Goal: Task Accomplishment & Management: Manage account settings

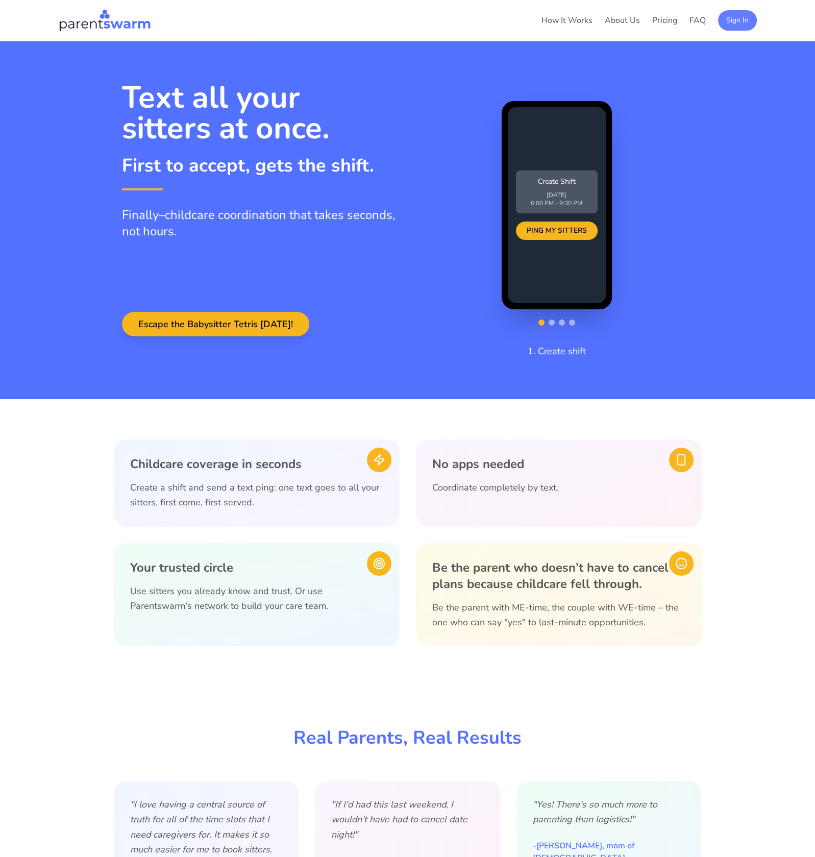
click at [738, 20] on button "Sign In" at bounding box center [737, 20] width 39 height 20
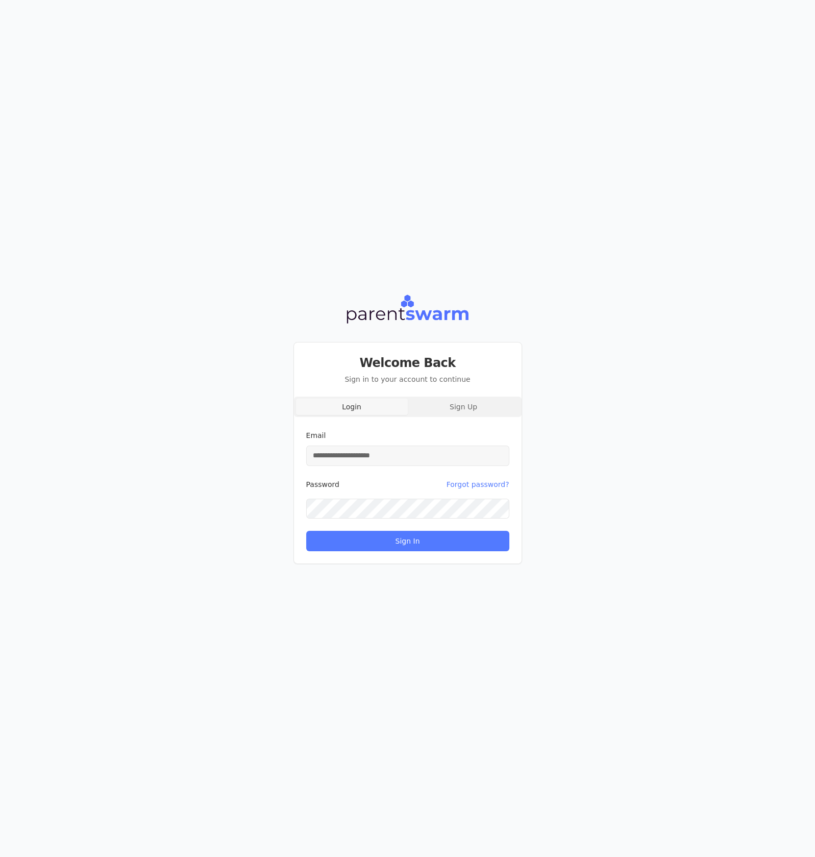
type input "**********"
click at [409, 540] on button "Sign In" at bounding box center [407, 541] width 203 height 20
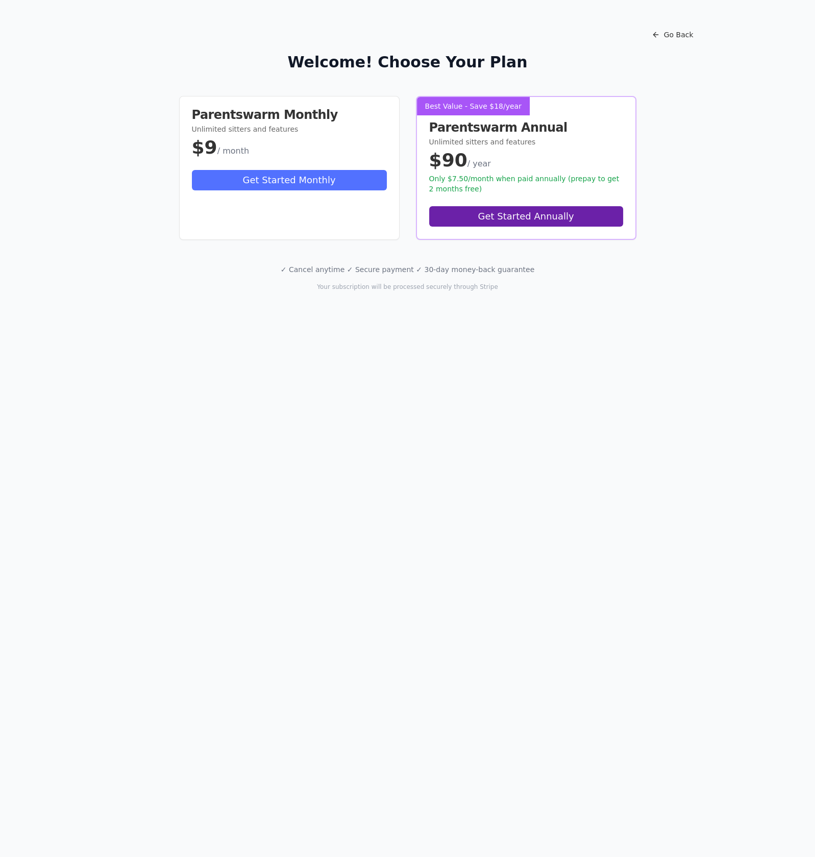
click at [334, 496] on div "Go Back Welcome! Choose Your Plan Parentswarm Monthly Unlimited sitters and fea…" at bounding box center [407, 428] width 815 height 857
